Goal: Check status: Check status

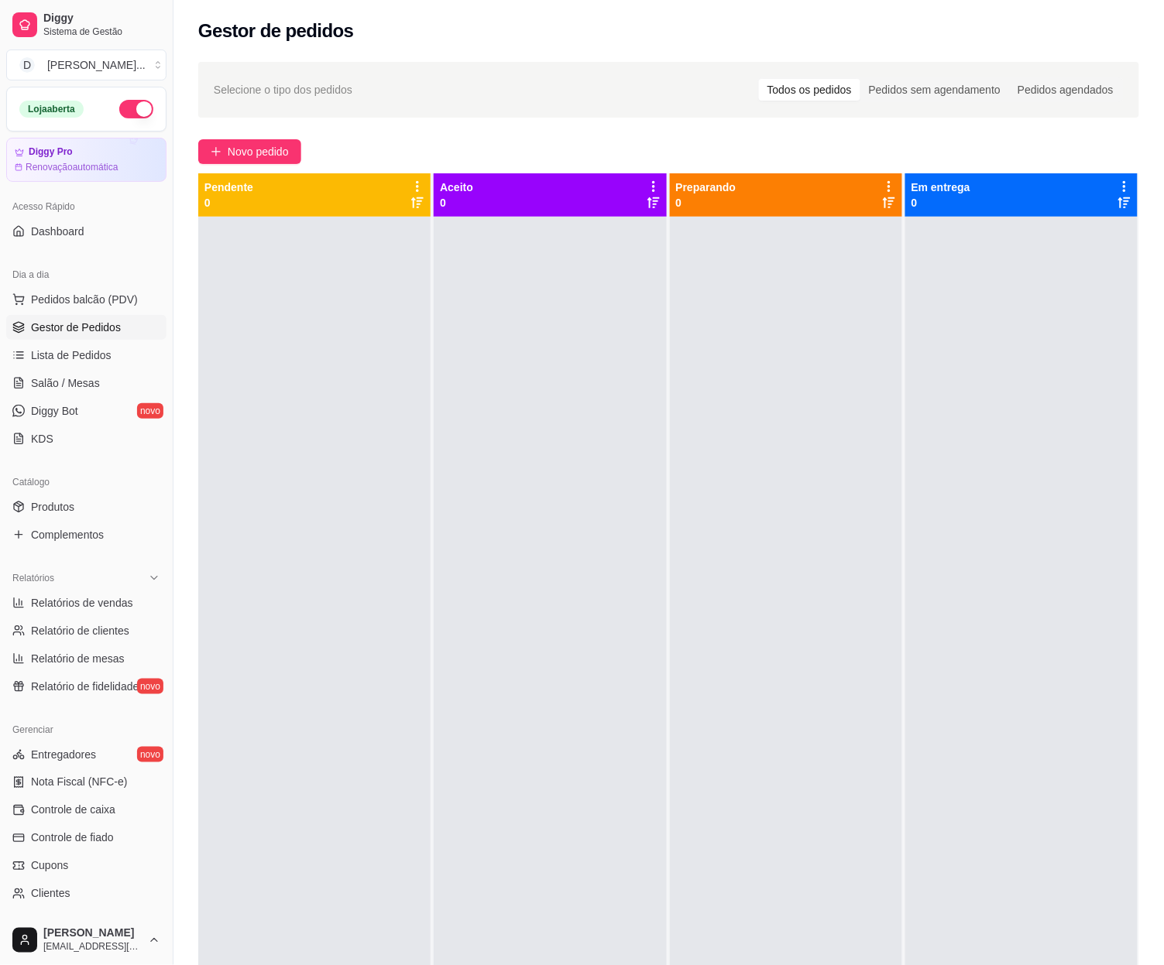
click at [82, 605] on span "Relatórios de vendas" at bounding box center [82, 602] width 102 height 15
select select "ALL"
select select "0"
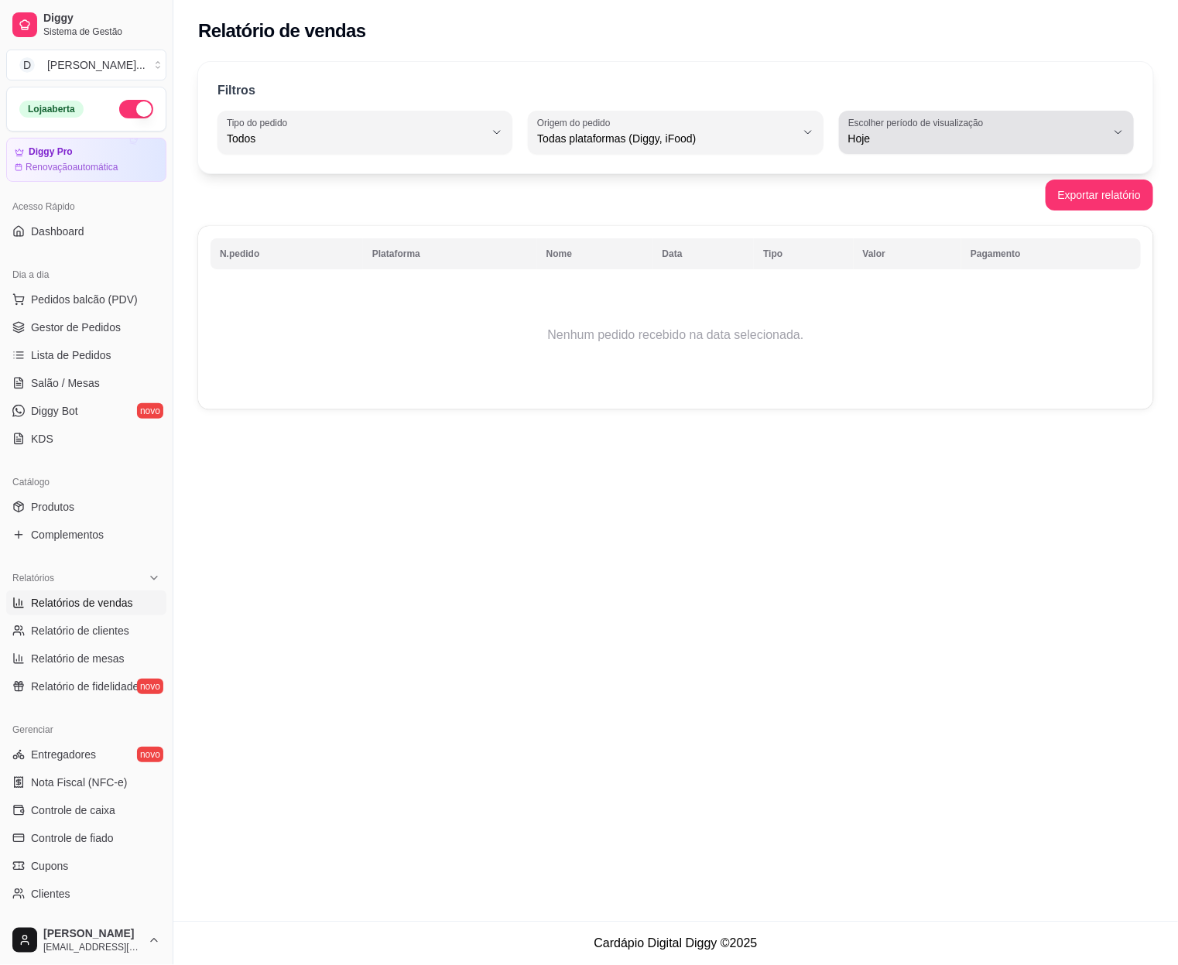
click at [1063, 122] on div "Hoje" at bounding box center [977, 132] width 258 height 31
click at [979, 200] on span "Ontem" at bounding box center [979, 201] width 245 height 15
type input "1"
select select "1"
